Goal: Task Accomplishment & Management: Use online tool/utility

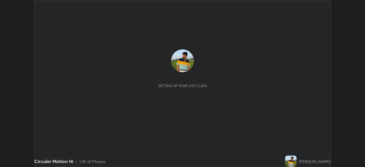
scroll to position [167, 365]
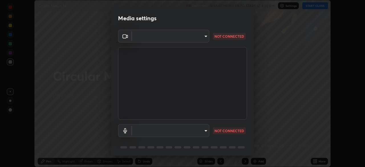
type input "09ecc5bada4ee907965ea0e478a95d4afed07b1251666ab8371fdf80b7aa1882"
type input "default"
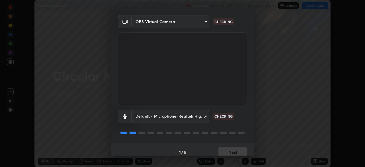
scroll to position [20, 0]
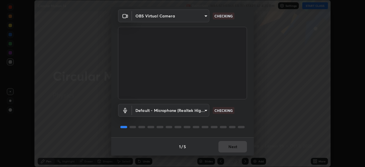
click at [224, 148] on div "1 / 5 Next" at bounding box center [182, 146] width 143 height 18
click at [226, 148] on div "1 / 5 Next" at bounding box center [182, 146] width 143 height 18
click at [227, 149] on div "1 / 5 Next" at bounding box center [182, 146] width 143 height 18
click at [228, 150] on div "1 / 5 Next" at bounding box center [182, 146] width 143 height 18
click at [229, 151] on div "1 / 5 Next" at bounding box center [182, 146] width 143 height 18
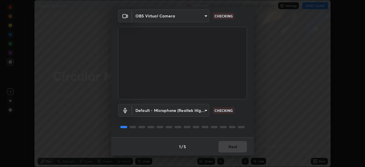
click at [229, 151] on div "1 / 5 Next" at bounding box center [182, 146] width 143 height 18
click at [229, 152] on div "1 / 5 Next" at bounding box center [182, 146] width 143 height 18
click at [228, 151] on div "1 / 5 Next" at bounding box center [182, 146] width 143 height 18
click at [228, 152] on div "1 / 5 Next" at bounding box center [182, 146] width 143 height 18
click at [228, 151] on div "1 / 5 Next" at bounding box center [182, 146] width 143 height 18
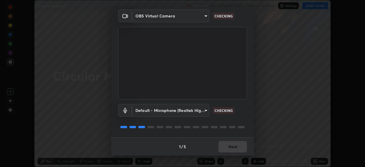
click at [228, 151] on button "Next" at bounding box center [233, 146] width 29 height 11
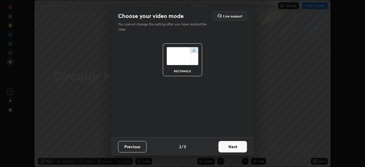
scroll to position [0, 0]
click at [229, 149] on button "Next" at bounding box center [233, 146] width 29 height 11
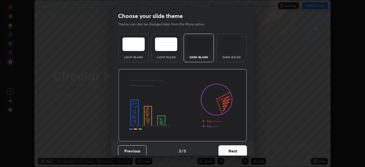
click at [229, 148] on button "Next" at bounding box center [233, 150] width 29 height 11
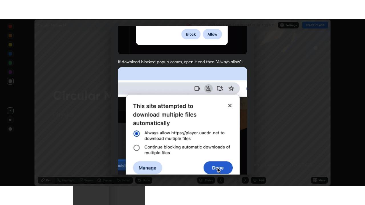
scroll to position [137, 0]
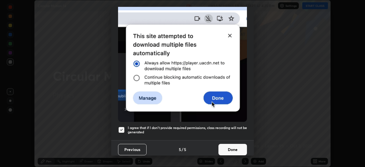
click at [225, 144] on button "Done" at bounding box center [233, 149] width 29 height 11
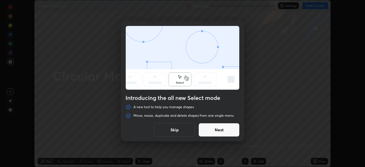
click at [179, 127] on button "Skip" at bounding box center [174, 130] width 41 height 14
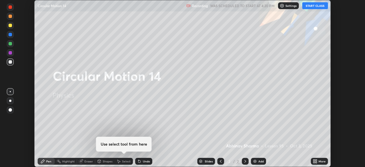
click at [317, 5] on button "START CLASS" at bounding box center [315, 5] width 26 height 7
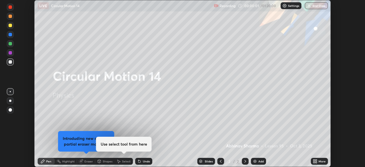
click at [316, 161] on icon at bounding box center [315, 161] width 5 height 5
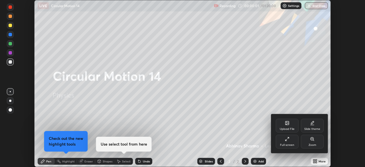
click at [289, 142] on div "Full screen" at bounding box center [287, 142] width 23 height 14
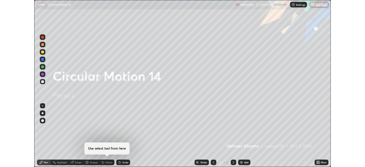
scroll to position [205, 365]
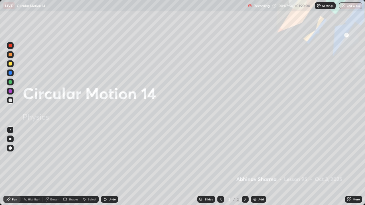
click at [338, 167] on div "Slides 2 / 2 Add" at bounding box center [231, 199] width 227 height 11
click at [262, 167] on div "Add" at bounding box center [261, 199] width 5 height 3
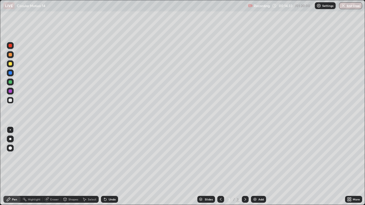
click at [53, 167] on div "Eraser" at bounding box center [54, 199] width 9 height 3
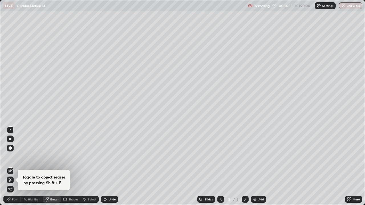
click at [15, 167] on div "Pen" at bounding box center [11, 199] width 17 height 7
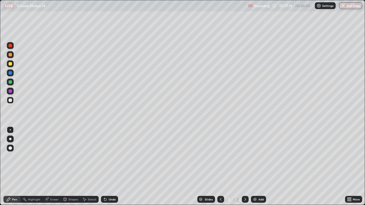
click at [259, 167] on div "Add" at bounding box center [258, 199] width 15 height 7
click at [259, 167] on div "Add" at bounding box center [261, 199] width 5 height 3
click at [56, 167] on div "Eraser" at bounding box center [52, 199] width 18 height 7
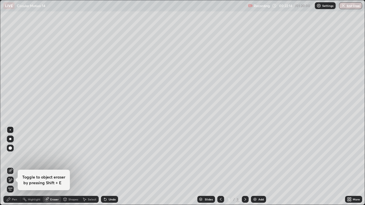
click at [16, 167] on div "Pen" at bounding box center [14, 199] width 5 height 3
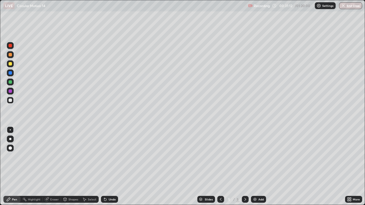
click at [259, 167] on div "Add" at bounding box center [261, 199] width 5 height 3
click at [11, 74] on div at bounding box center [10, 72] width 3 height 3
click at [12, 101] on div at bounding box center [10, 100] width 7 height 7
click at [9, 82] on div at bounding box center [10, 81] width 3 height 3
click at [11, 100] on div at bounding box center [10, 100] width 3 height 3
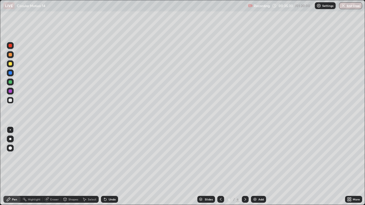
click at [261, 167] on div "Add" at bounding box center [261, 199] width 5 height 3
click at [220, 167] on icon at bounding box center [221, 199] width 5 height 5
click at [112, 167] on div "Undo" at bounding box center [112, 199] width 7 height 3
click at [262, 167] on div "Add" at bounding box center [261, 199] width 5 height 3
click at [220, 167] on icon at bounding box center [221, 199] width 5 height 5
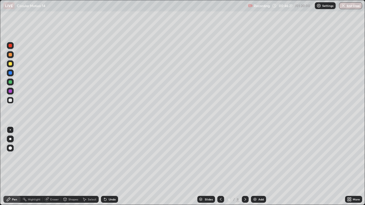
click at [89, 167] on div "Select" at bounding box center [92, 199] width 9 height 3
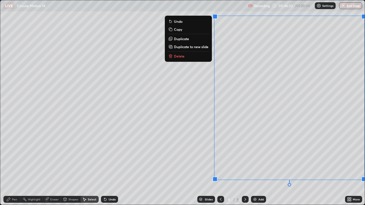
click at [185, 55] on button "Delete" at bounding box center [188, 56] width 43 height 7
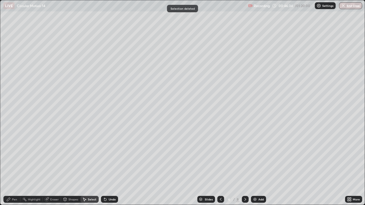
click at [17, 167] on div "Pen" at bounding box center [14, 199] width 5 height 3
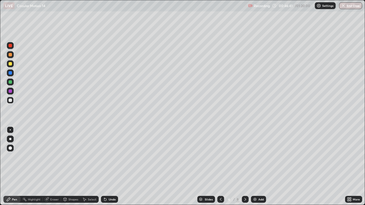
click at [55, 167] on div "Eraser" at bounding box center [54, 199] width 9 height 3
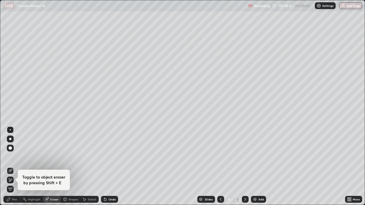
click at [14, 167] on div "Pen" at bounding box center [14, 199] width 5 height 3
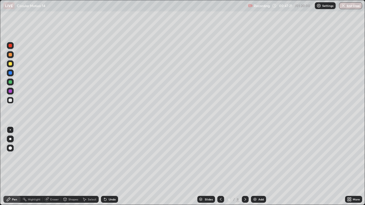
click at [11, 46] on div at bounding box center [10, 45] width 3 height 3
click at [11, 102] on div at bounding box center [10, 100] width 3 height 3
click at [258, 167] on div "Add" at bounding box center [258, 199] width 15 height 7
click at [10, 64] on div at bounding box center [10, 63] width 3 height 3
click at [11, 100] on div at bounding box center [10, 100] width 3 height 3
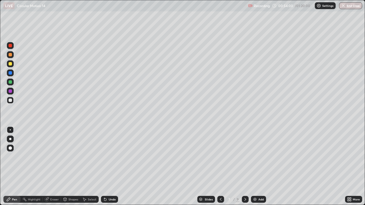
click at [11, 73] on div at bounding box center [10, 72] width 3 height 3
click at [9, 101] on div at bounding box center [10, 100] width 3 height 3
click at [259, 167] on div "Add" at bounding box center [261, 199] width 5 height 3
click at [257, 167] on img at bounding box center [255, 199] width 5 height 5
click at [221, 167] on icon at bounding box center [221, 199] width 5 height 5
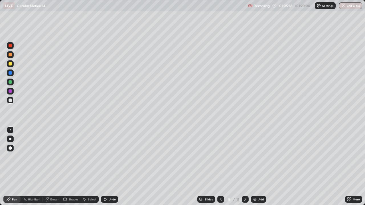
click at [247, 167] on icon at bounding box center [245, 199] width 5 height 5
click at [56, 167] on div "Eraser" at bounding box center [54, 199] width 9 height 3
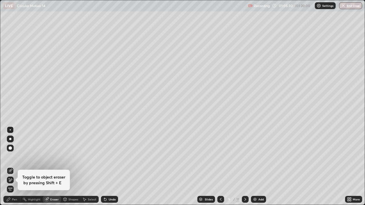
click at [15, 167] on div "Pen" at bounding box center [14, 199] width 5 height 3
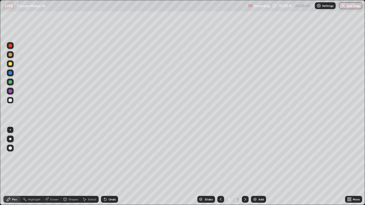
click at [109, 167] on div "Undo" at bounding box center [109, 199] width 17 height 7
click at [70, 167] on div "Shapes" at bounding box center [73, 199] width 10 height 3
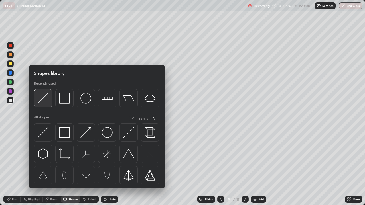
click at [43, 100] on img at bounding box center [43, 98] width 11 height 11
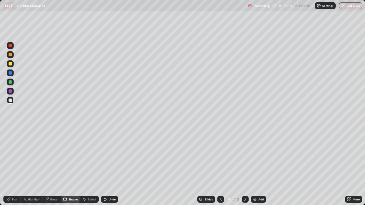
click at [54, 167] on div "Eraser" at bounding box center [54, 199] width 9 height 3
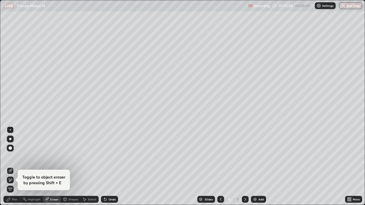
click at [72, 167] on div "Shapes" at bounding box center [73, 199] width 10 height 3
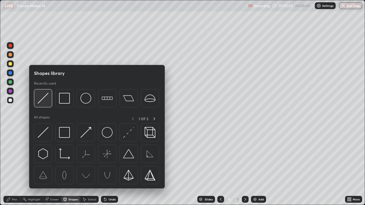
click at [46, 100] on img at bounding box center [43, 98] width 11 height 11
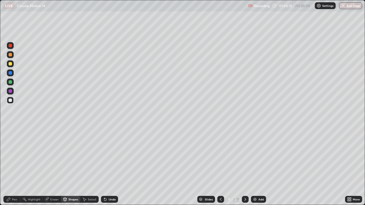
click at [11, 167] on div "Pen" at bounding box center [11, 199] width 17 height 7
click at [12, 64] on div at bounding box center [10, 63] width 3 height 3
click at [11, 46] on div at bounding box center [10, 45] width 3 height 3
click at [11, 100] on div at bounding box center [10, 100] width 3 height 3
click at [56, 167] on div "Eraser" at bounding box center [54, 199] width 9 height 3
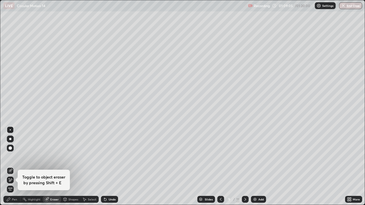
click at [16, 167] on div "Pen" at bounding box center [14, 199] width 5 height 3
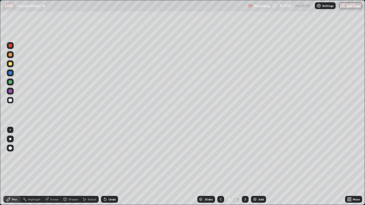
click at [10, 65] on div at bounding box center [10, 63] width 3 height 3
click at [10, 100] on div at bounding box center [10, 100] width 3 height 3
click at [11, 102] on div at bounding box center [10, 100] width 3 height 3
click at [11, 74] on div at bounding box center [10, 72] width 3 height 3
click at [11, 102] on div at bounding box center [10, 100] width 3 height 3
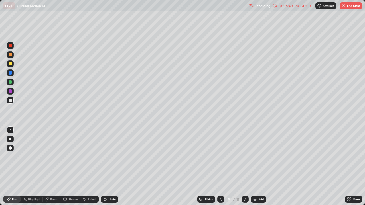
click at [259, 167] on div "Add" at bounding box center [261, 199] width 5 height 3
click at [220, 167] on icon at bounding box center [221, 199] width 2 height 3
click at [245, 167] on icon at bounding box center [245, 199] width 5 height 5
click at [220, 167] on icon at bounding box center [221, 199] width 5 height 5
click at [12, 46] on div at bounding box center [10, 45] width 3 height 3
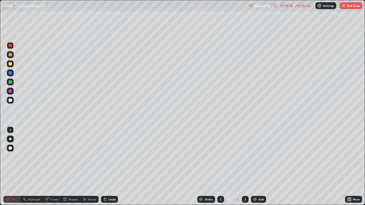
click at [12, 56] on div at bounding box center [10, 54] width 7 height 7
click at [244, 167] on icon at bounding box center [245, 199] width 5 height 5
click at [54, 167] on div "Eraser" at bounding box center [54, 199] width 9 height 3
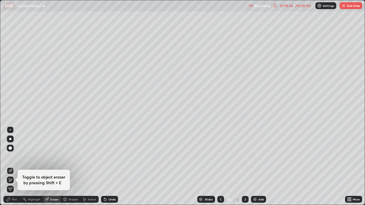
click at [10, 167] on span "Erase all" at bounding box center [10, 189] width 6 height 3
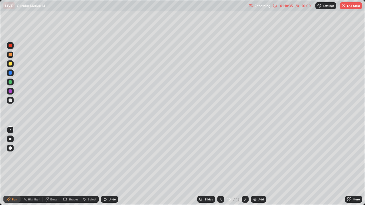
click at [9, 100] on div at bounding box center [10, 100] width 3 height 3
click at [12, 167] on div "Pen" at bounding box center [14, 199] width 5 height 3
click at [11, 56] on div at bounding box center [10, 54] width 3 height 3
click at [9, 101] on div at bounding box center [10, 100] width 3 height 3
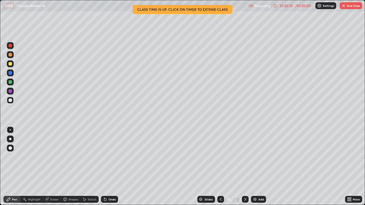
click at [191, 10] on div "LIVE Circular Motion 14" at bounding box center [124, 5] width 243 height 11
click at [190, 8] on div "LIVE Circular Motion 14" at bounding box center [124, 5] width 243 height 11
click at [276, 5] on icon at bounding box center [275, 5] width 5 height 5
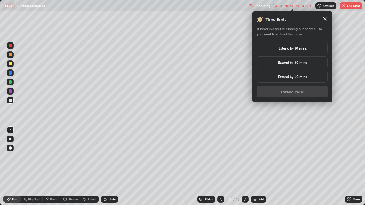
click at [300, 47] on h5 "Extend by 10 mins" at bounding box center [292, 48] width 28 height 5
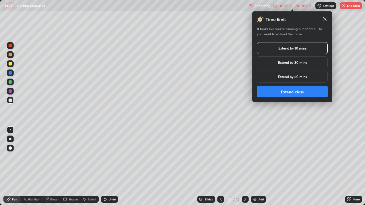
click at [299, 93] on button "Extend class" at bounding box center [292, 91] width 71 height 11
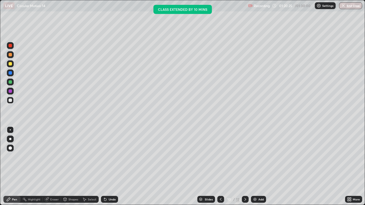
click at [220, 167] on icon at bounding box center [221, 199] width 5 height 5
click at [246, 167] on icon at bounding box center [245, 199] width 5 height 5
click at [10, 73] on div at bounding box center [10, 72] width 3 height 3
click at [221, 167] on icon at bounding box center [221, 199] width 5 height 5
click at [248, 167] on div at bounding box center [245, 199] width 7 height 7
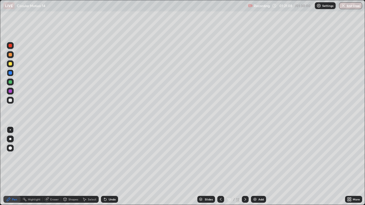
click at [8, 100] on div at bounding box center [10, 100] width 7 height 7
click at [223, 167] on div at bounding box center [220, 199] width 7 height 7
click at [245, 167] on icon at bounding box center [245, 199] width 5 height 5
click at [220, 167] on icon at bounding box center [221, 199] width 5 height 5
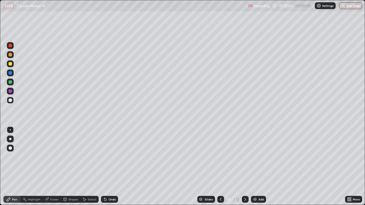
click at [220, 167] on icon at bounding box center [221, 199] width 5 height 5
click at [110, 167] on div "Undo" at bounding box center [109, 199] width 17 height 7
click at [109, 167] on div "Undo" at bounding box center [112, 199] width 7 height 3
click at [110, 167] on div "Undo" at bounding box center [112, 199] width 7 height 3
click at [111, 167] on div "Undo" at bounding box center [112, 199] width 7 height 3
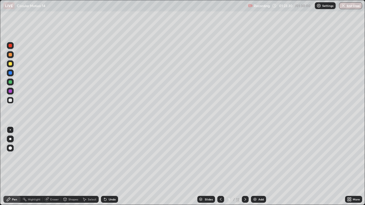
click at [113, 167] on div "Undo" at bounding box center [112, 199] width 7 height 3
click at [257, 167] on div "Add" at bounding box center [258, 199] width 15 height 7
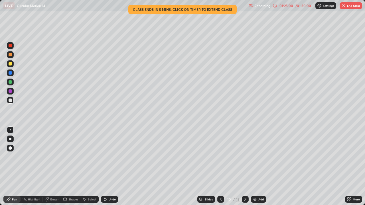
click at [220, 167] on icon at bounding box center [221, 199] width 5 height 5
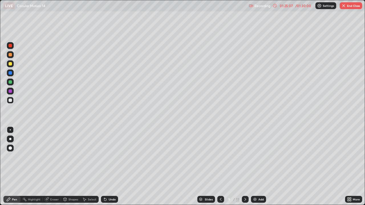
click at [245, 167] on icon at bounding box center [245, 199] width 5 height 5
click at [219, 167] on icon at bounding box center [221, 199] width 5 height 5
click at [244, 167] on icon at bounding box center [245, 199] width 5 height 5
click at [220, 167] on icon at bounding box center [221, 199] width 5 height 5
click at [245, 167] on icon at bounding box center [245, 199] width 5 height 5
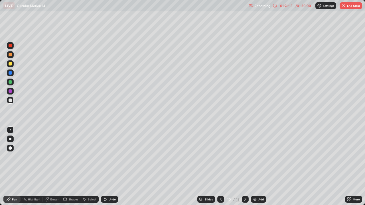
click at [111, 167] on div "Undo" at bounding box center [112, 199] width 7 height 3
click at [112, 167] on div "Undo" at bounding box center [112, 199] width 7 height 3
click at [221, 167] on icon at bounding box center [221, 199] width 5 height 5
click at [245, 167] on icon at bounding box center [245, 199] width 5 height 5
click at [220, 167] on icon at bounding box center [221, 199] width 5 height 5
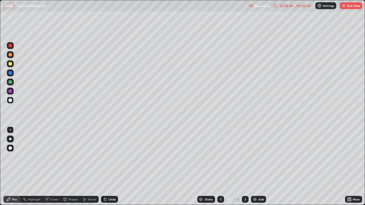
click at [245, 167] on icon at bounding box center [245, 199] width 5 height 5
click at [348, 6] on button "End Class" at bounding box center [351, 5] width 23 height 7
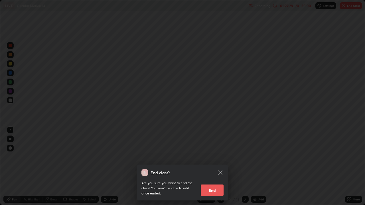
click at [214, 167] on button "End" at bounding box center [212, 190] width 23 height 11
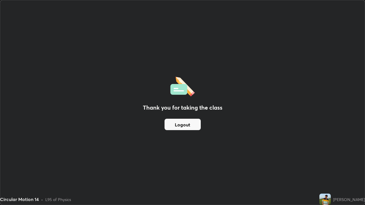
click at [188, 126] on button "Logout" at bounding box center [183, 124] width 36 height 11
click at [328, 167] on img at bounding box center [325, 199] width 11 height 11
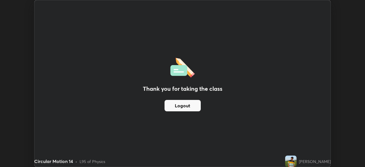
scroll to position [28365, 28167]
click at [295, 160] on img at bounding box center [290, 161] width 11 height 11
click at [177, 70] on img at bounding box center [182, 67] width 25 height 22
click at [175, 72] on img at bounding box center [182, 67] width 25 height 22
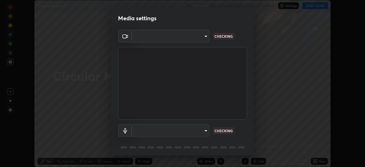
scroll to position [20, 0]
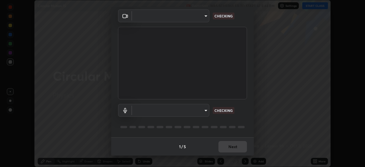
type input "09ecc5bada4ee907965ea0e478a95d4afed07b1251666ab8371fdf80b7aa1882"
type input "default"
click at [230, 148] on div "1 / 5 Next" at bounding box center [182, 146] width 143 height 18
click at [231, 149] on div "1 / 5 Next" at bounding box center [182, 146] width 143 height 18
click at [233, 150] on div "1 / 5 Next" at bounding box center [182, 146] width 143 height 18
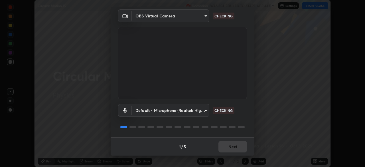
click at [233, 150] on div "1 / 5 Next" at bounding box center [182, 146] width 143 height 18
click at [233, 148] on div "1 / 5 Next" at bounding box center [182, 146] width 143 height 18
click at [234, 149] on div "1 / 5 Next" at bounding box center [182, 146] width 143 height 18
click at [237, 147] on div "1 / 5 Next" at bounding box center [182, 146] width 143 height 18
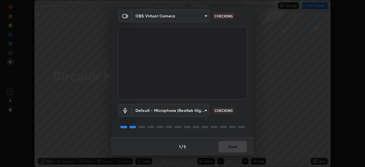
click at [236, 147] on div "1 / 5 Next" at bounding box center [182, 146] width 143 height 18
click at [236, 148] on div "1 / 5 Next" at bounding box center [182, 146] width 143 height 18
click at [234, 146] on div "1 / 5 Next" at bounding box center [182, 146] width 143 height 18
click at [235, 146] on div "1 / 5 Next" at bounding box center [182, 146] width 143 height 18
click at [235, 147] on div "1 / 5 Next" at bounding box center [182, 146] width 143 height 18
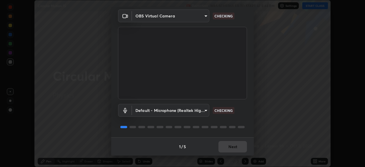
click at [234, 147] on div "1 / 5 Next" at bounding box center [182, 146] width 143 height 18
click at [235, 146] on div "1 / 5 Next" at bounding box center [182, 146] width 143 height 18
click at [234, 146] on div "1 / 5 Next" at bounding box center [182, 146] width 143 height 18
click at [235, 144] on div "1 / 5 Next" at bounding box center [182, 146] width 143 height 18
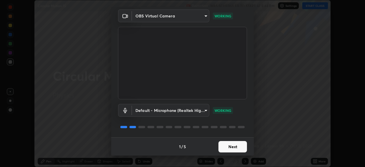
click at [237, 145] on button "Next" at bounding box center [233, 146] width 29 height 11
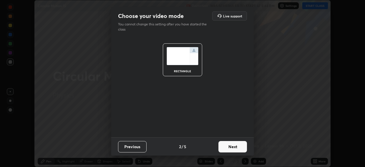
click at [238, 145] on button "Next" at bounding box center [233, 146] width 29 height 11
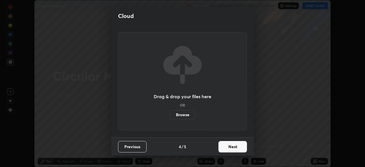
click at [238, 146] on button "Next" at bounding box center [233, 146] width 29 height 11
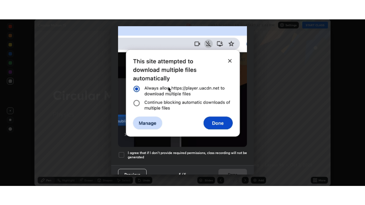
scroll to position [137, 0]
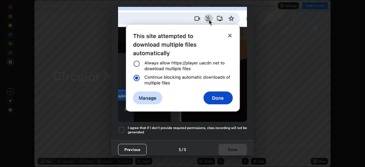
click at [123, 126] on div at bounding box center [121, 129] width 7 height 7
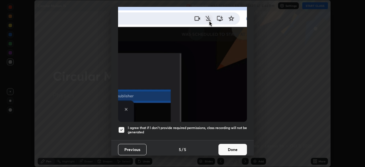
click at [231, 147] on button "Done" at bounding box center [233, 149] width 29 height 11
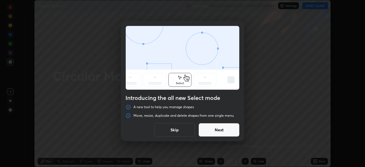
click at [185, 129] on button "Skip" at bounding box center [174, 130] width 41 height 14
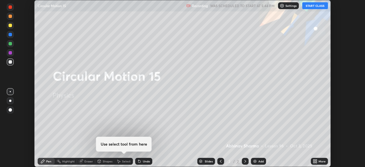
click at [318, 5] on button "START CLASS" at bounding box center [315, 5] width 26 height 7
click at [316, 162] on icon at bounding box center [316, 161] width 1 height 1
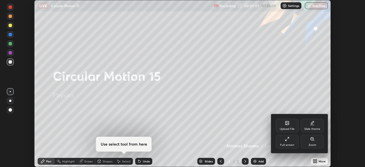
click at [292, 141] on div "Full screen" at bounding box center [287, 142] width 23 height 14
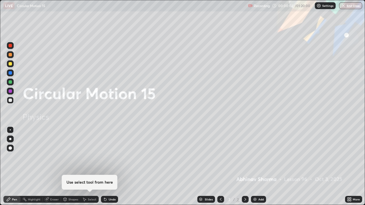
scroll to position [205, 365]
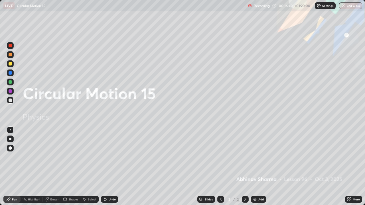
click at [260, 167] on div "Add" at bounding box center [261, 199] width 5 height 3
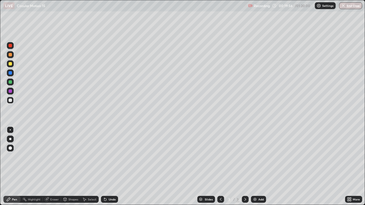
click at [11, 63] on div at bounding box center [10, 63] width 3 height 3
click at [9, 101] on div at bounding box center [10, 100] width 3 height 3
click at [259, 167] on div "Add" at bounding box center [261, 199] width 5 height 3
click at [221, 167] on icon at bounding box center [221, 199] width 5 height 5
click at [258, 167] on div "Add" at bounding box center [258, 199] width 15 height 7
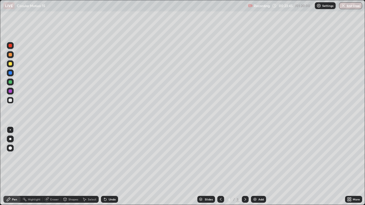
click at [56, 167] on div "Eraser" at bounding box center [54, 199] width 9 height 3
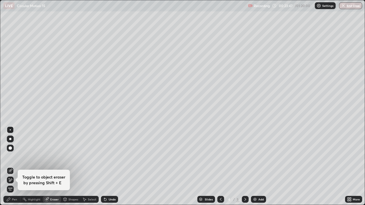
click at [15, 167] on div "Pen" at bounding box center [14, 199] width 5 height 3
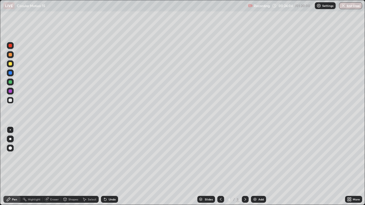
click at [10, 46] on div at bounding box center [10, 45] width 3 height 3
click at [12, 55] on div at bounding box center [10, 54] width 3 height 3
click at [11, 100] on div at bounding box center [10, 100] width 3 height 3
click at [11, 56] on div at bounding box center [10, 54] width 3 height 3
click at [11, 46] on div at bounding box center [10, 45] width 3 height 3
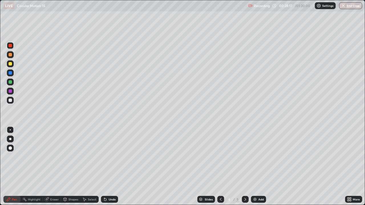
click at [10, 101] on div at bounding box center [10, 100] width 3 height 3
click at [4, 120] on div "Erase all" at bounding box center [10, 102] width 14 height 183
click at [10, 74] on div at bounding box center [10, 72] width 3 height 3
click at [9, 103] on div at bounding box center [10, 100] width 7 height 7
click at [9, 83] on div at bounding box center [10, 81] width 3 height 3
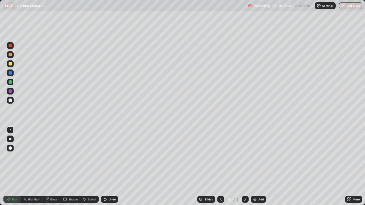
click at [11, 102] on div at bounding box center [10, 100] width 3 height 3
click at [260, 167] on div "Add" at bounding box center [258, 199] width 15 height 7
click at [10, 46] on div at bounding box center [10, 45] width 3 height 3
click at [11, 100] on div at bounding box center [10, 100] width 3 height 3
click at [11, 55] on div at bounding box center [10, 54] width 3 height 3
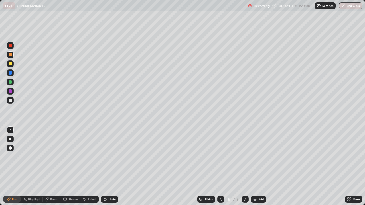
click at [11, 100] on div at bounding box center [10, 100] width 3 height 3
click at [110, 167] on div "Undo" at bounding box center [112, 199] width 7 height 3
click at [109, 167] on div "Undo" at bounding box center [112, 199] width 7 height 3
click at [220, 167] on icon at bounding box center [221, 199] width 5 height 5
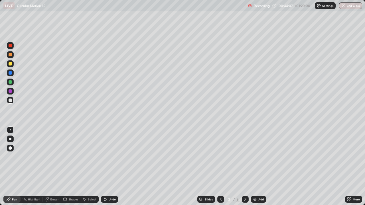
click at [245, 167] on icon at bounding box center [245, 199] width 5 height 5
click at [244, 167] on icon at bounding box center [245, 199] width 5 height 5
click at [243, 167] on div at bounding box center [245, 199] width 7 height 7
click at [220, 167] on icon at bounding box center [221, 199] width 5 height 5
click at [11, 82] on div at bounding box center [10, 81] width 3 height 3
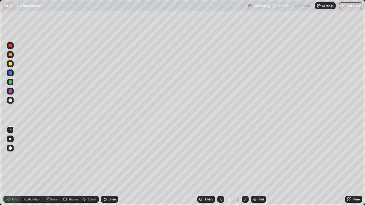
click at [260, 167] on div "Add" at bounding box center [261, 199] width 5 height 3
click at [219, 167] on icon at bounding box center [221, 199] width 5 height 5
click at [12, 53] on div at bounding box center [10, 54] width 7 height 7
click at [11, 100] on div at bounding box center [10, 100] width 3 height 3
click at [10, 64] on div at bounding box center [10, 63] width 3 height 3
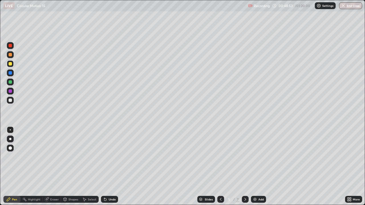
click at [10, 101] on div at bounding box center [10, 100] width 3 height 3
click at [259, 167] on div "Add" at bounding box center [261, 199] width 5 height 3
click at [220, 167] on icon at bounding box center [221, 199] width 5 height 5
click at [243, 167] on icon at bounding box center [245, 199] width 5 height 5
click at [220, 167] on icon at bounding box center [221, 199] width 5 height 5
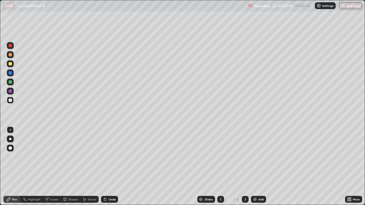
click at [245, 167] on icon at bounding box center [246, 199] width 2 height 3
click at [247, 167] on icon at bounding box center [245, 199] width 5 height 5
click at [220, 167] on icon at bounding box center [221, 199] width 5 height 5
click at [221, 167] on icon at bounding box center [221, 199] width 5 height 5
click at [245, 167] on icon at bounding box center [246, 199] width 2 height 3
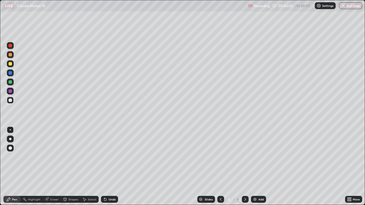
click at [245, 167] on icon at bounding box center [245, 199] width 5 height 5
click at [220, 167] on icon at bounding box center [221, 199] width 5 height 5
click at [219, 167] on icon at bounding box center [221, 199] width 5 height 5
click at [213, 167] on div "Slides" at bounding box center [206, 199] width 18 height 7
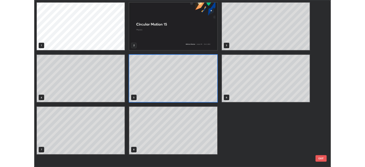
scroll to position [203, 362]
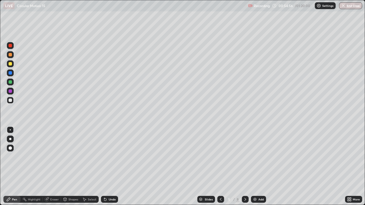
click at [9, 74] on div at bounding box center [10, 72] width 3 height 3
click at [260, 167] on div "Add" at bounding box center [261, 199] width 5 height 3
click at [11, 101] on div at bounding box center [10, 100] width 3 height 3
click at [253, 167] on img at bounding box center [255, 199] width 5 height 5
click at [9, 66] on div at bounding box center [10, 63] width 7 height 7
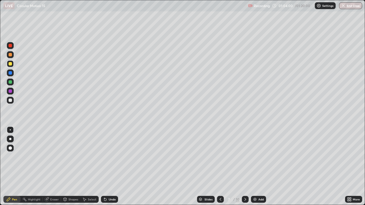
click at [11, 46] on div at bounding box center [10, 45] width 3 height 3
click at [12, 85] on div at bounding box center [10, 82] width 7 height 7
click at [11, 100] on div at bounding box center [10, 100] width 3 height 3
click at [11, 64] on div at bounding box center [10, 63] width 3 height 3
click at [11, 100] on div at bounding box center [10, 100] width 3 height 3
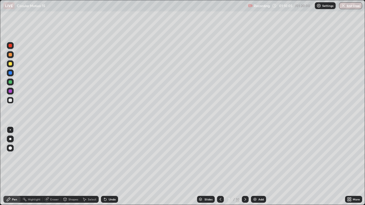
click at [12, 73] on div at bounding box center [10, 72] width 3 height 3
click at [9, 102] on div at bounding box center [10, 100] width 7 height 7
click at [259, 167] on div "Add" at bounding box center [261, 199] width 5 height 3
click at [220, 167] on icon at bounding box center [221, 199] width 5 height 5
click at [11, 74] on div at bounding box center [10, 72] width 3 height 3
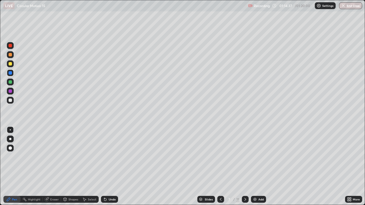
click at [11, 100] on div at bounding box center [10, 100] width 3 height 3
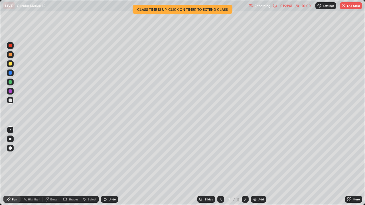
click at [353, 3] on button "End Class" at bounding box center [351, 5] width 23 height 7
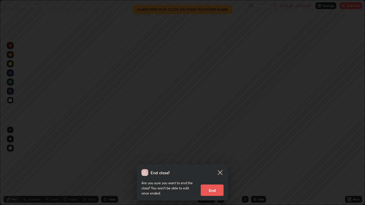
click at [213, 167] on button "End" at bounding box center [212, 190] width 23 height 11
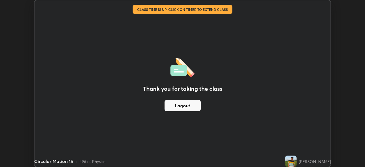
scroll to position [28365, 28167]
